Goal: Task Accomplishment & Management: Use online tool/utility

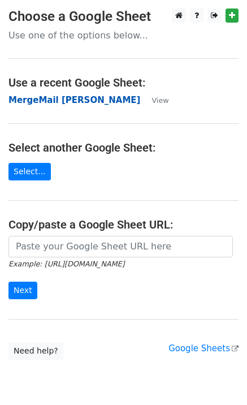
click at [46, 104] on strong "MergeMail [PERSON_NAME]" at bounding box center [74, 100] width 132 height 10
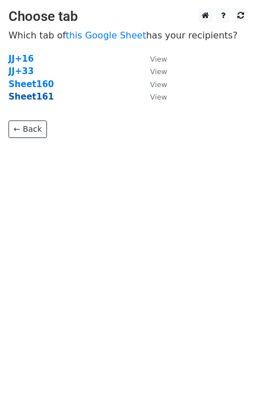
click at [41, 97] on strong "Sheet161" at bounding box center [30, 97] width 45 height 10
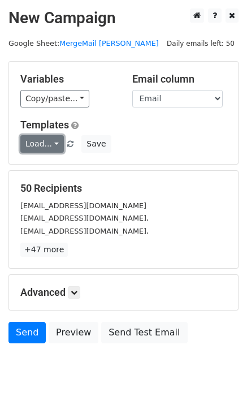
click at [28, 143] on link "Load..." at bounding box center [42, 144] width 44 height 18
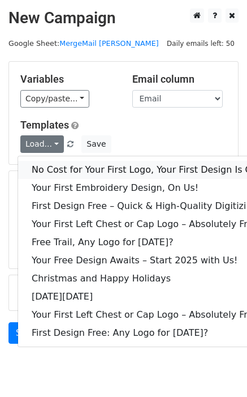
click at [50, 162] on link "No Cost for Your First Logo, Your First Design Is On Us!" at bounding box center [154, 170] width 272 height 18
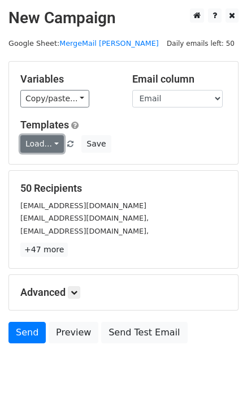
click at [45, 148] on link "Load..." at bounding box center [42, 144] width 44 height 18
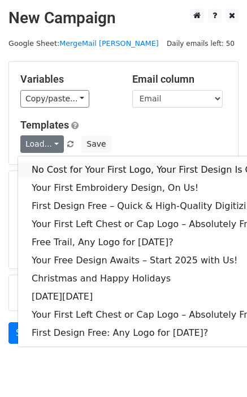
click at [60, 169] on link "No Cost for Your First Logo, Your First Design Is On Us!" at bounding box center [154, 170] width 272 height 18
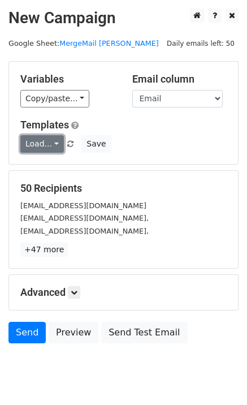
click at [44, 148] on link "Load..." at bounding box center [42, 144] width 44 height 18
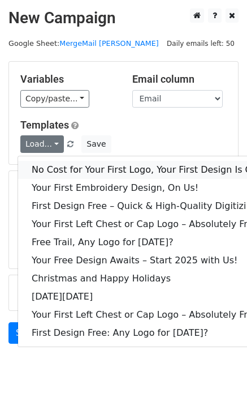
click at [59, 166] on link "No Cost for Your First Logo, Your First Design Is On Us!" at bounding box center [154, 170] width 272 height 18
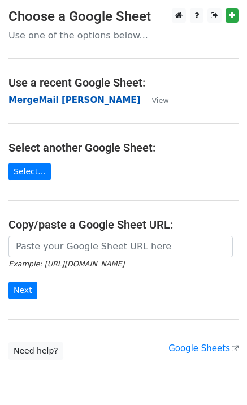
click at [49, 98] on strong "MergeMail [PERSON_NAME]" at bounding box center [74, 100] width 132 height 10
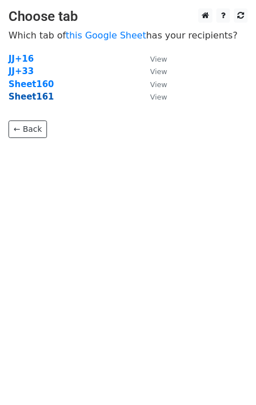
click at [31, 100] on strong "Sheet161" at bounding box center [30, 97] width 45 height 10
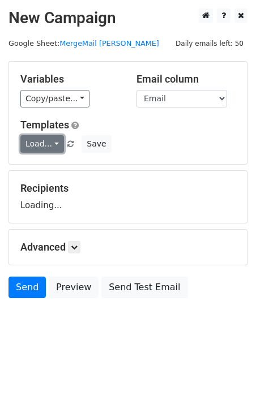
click at [43, 143] on link "Load..." at bounding box center [42, 144] width 44 height 18
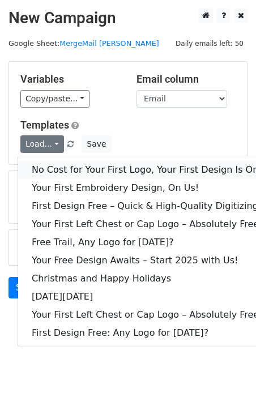
click at [76, 169] on link "No Cost for Your First Logo, Your First Design Is On Us!" at bounding box center [154, 170] width 272 height 18
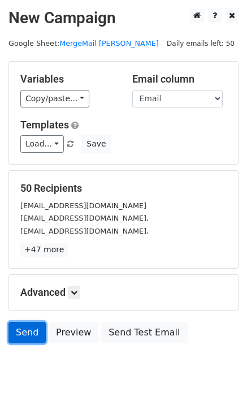
click at [20, 333] on link "Send" at bounding box center [26, 332] width 37 height 21
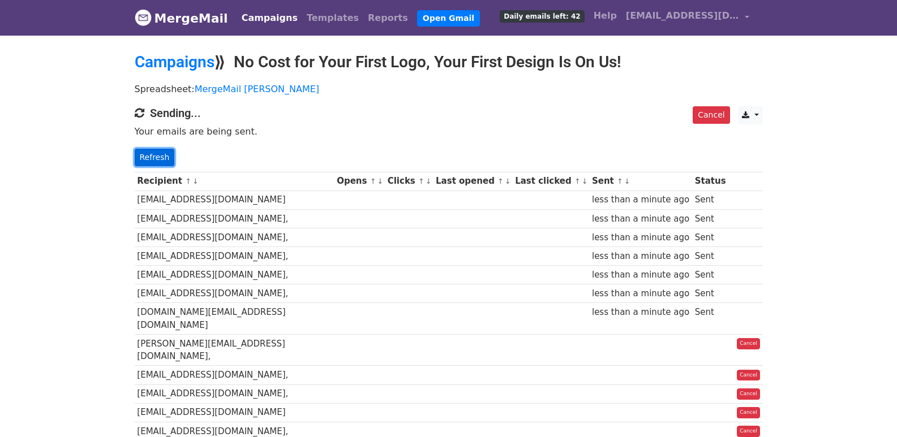
click at [139, 162] on link "Refresh" at bounding box center [155, 158] width 40 height 18
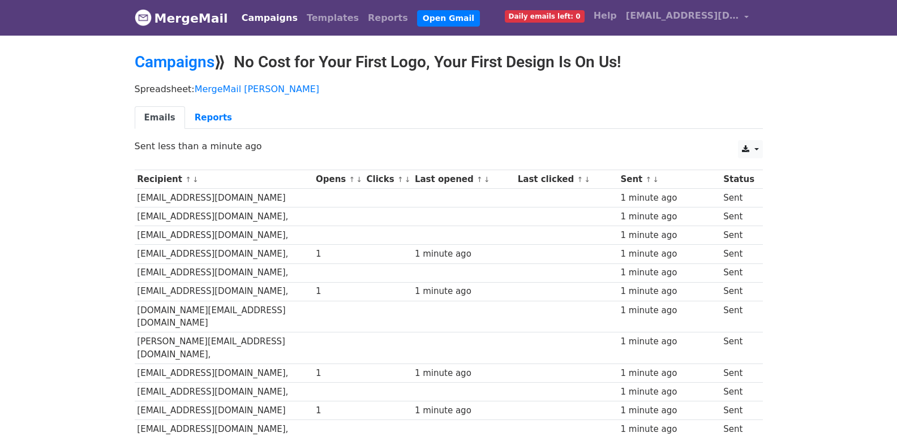
scroll to position [787, 0]
